Goal: Transaction & Acquisition: Purchase product/service

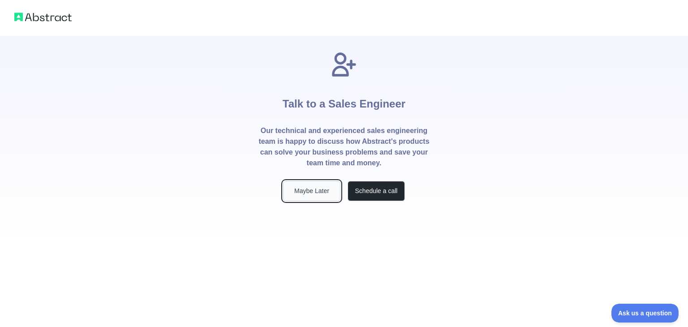
click at [314, 191] on button "Maybe Later" at bounding box center [311, 191] width 57 height 20
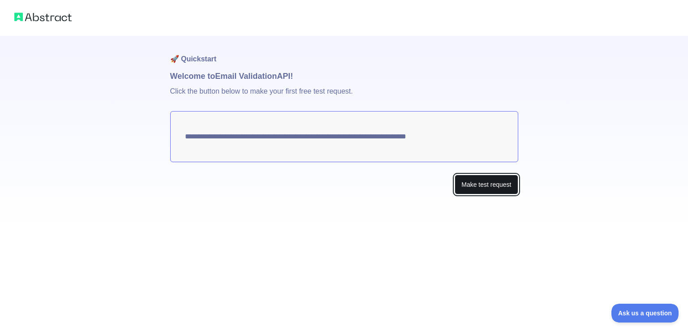
click at [475, 189] on button "Make test request" at bounding box center [486, 185] width 63 height 20
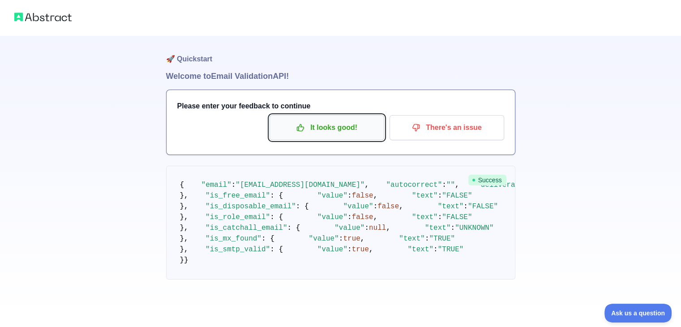
click at [354, 136] on button "It looks good!" at bounding box center [327, 127] width 115 height 25
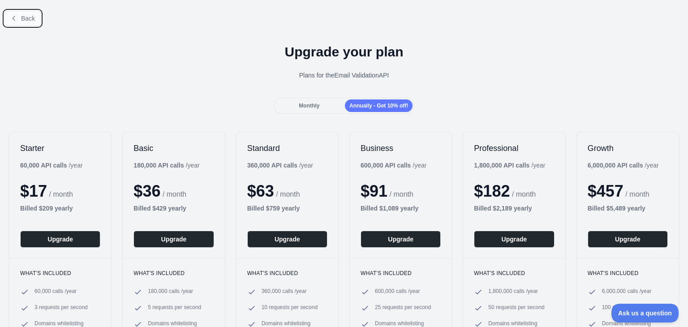
click at [22, 19] on span "Back" at bounding box center [28, 18] width 14 height 7
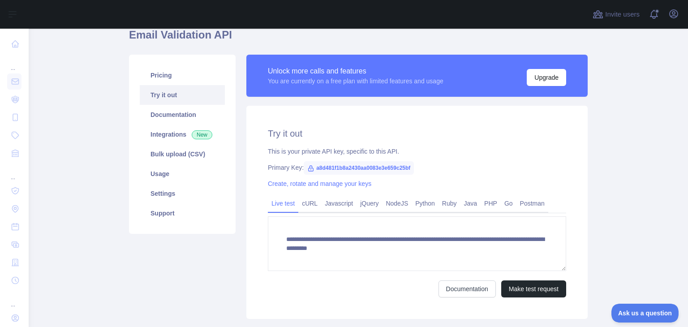
scroll to position [40, 0]
click at [325, 171] on span "a8d481f1b8a2430aa0083e3e659c25bf" at bounding box center [359, 167] width 110 height 13
copy span "a8d481f1b8a2430aa0083e3e659c25bf"
click at [363, 167] on span "a8d481f1b8a2430aa0083e3e659c25bf" at bounding box center [359, 167] width 110 height 13
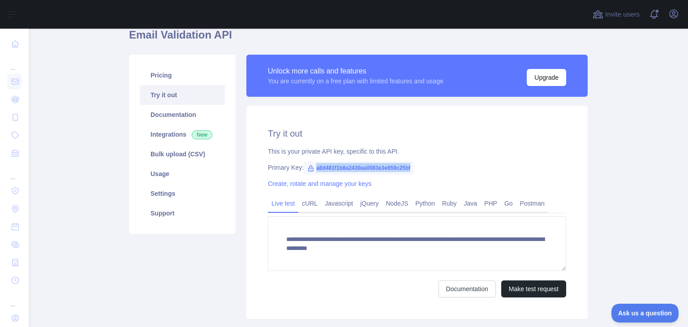
click at [363, 167] on span "a8d481f1b8a2430aa0083e3e659c25bf" at bounding box center [359, 167] width 110 height 13
